Goal: Download file/media

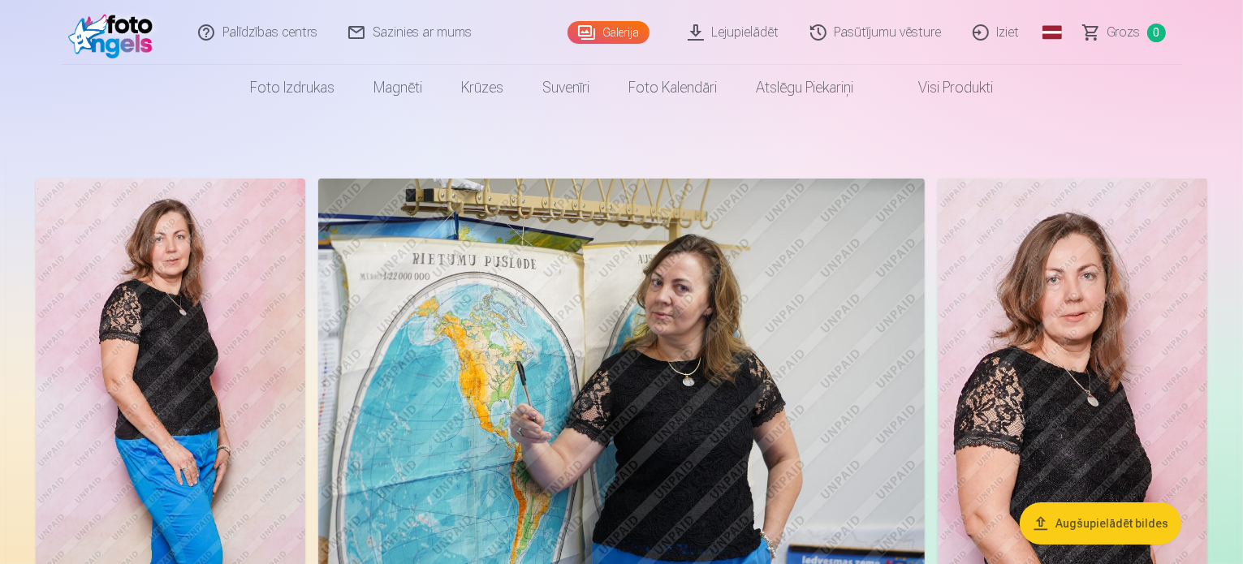
click at [760, 24] on link "Lejupielādēt" at bounding box center [734, 32] width 123 height 65
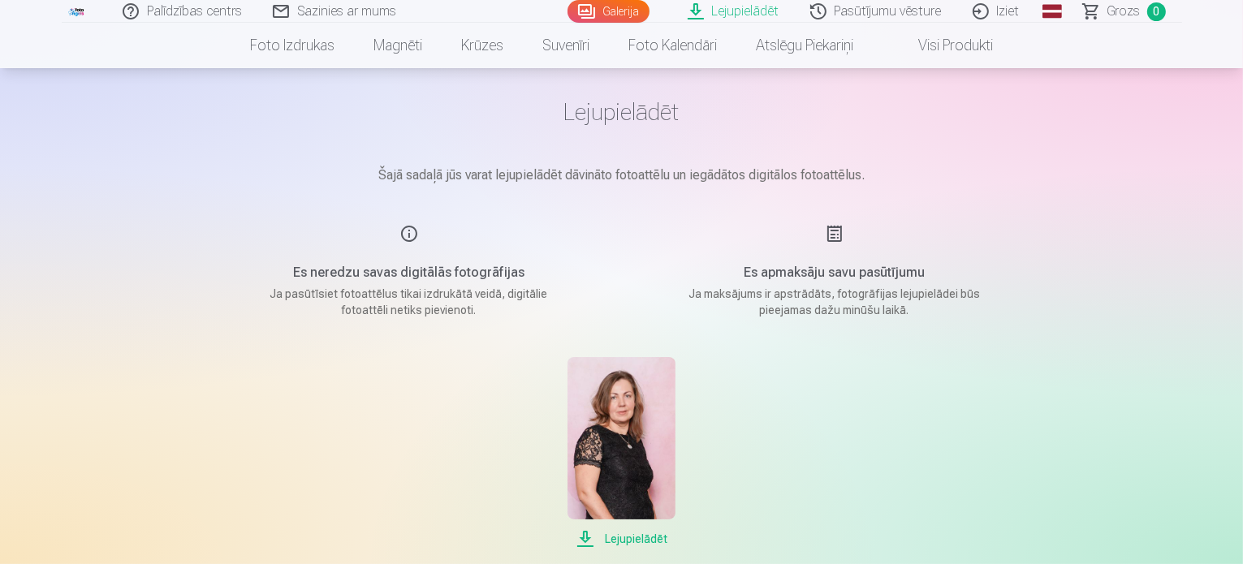
scroll to position [81, 0]
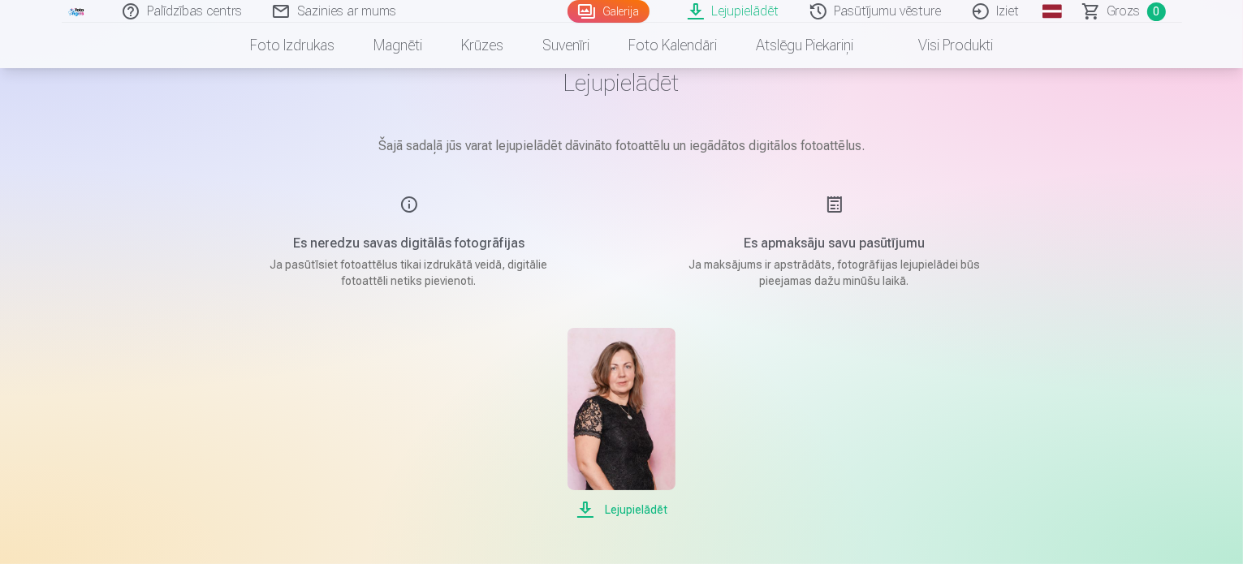
click at [650, 508] on span "Lejupielādēt" at bounding box center [622, 509] width 108 height 19
click at [996, 12] on link "Iziet" at bounding box center [997, 11] width 78 height 23
